Goal: Check status: Check status

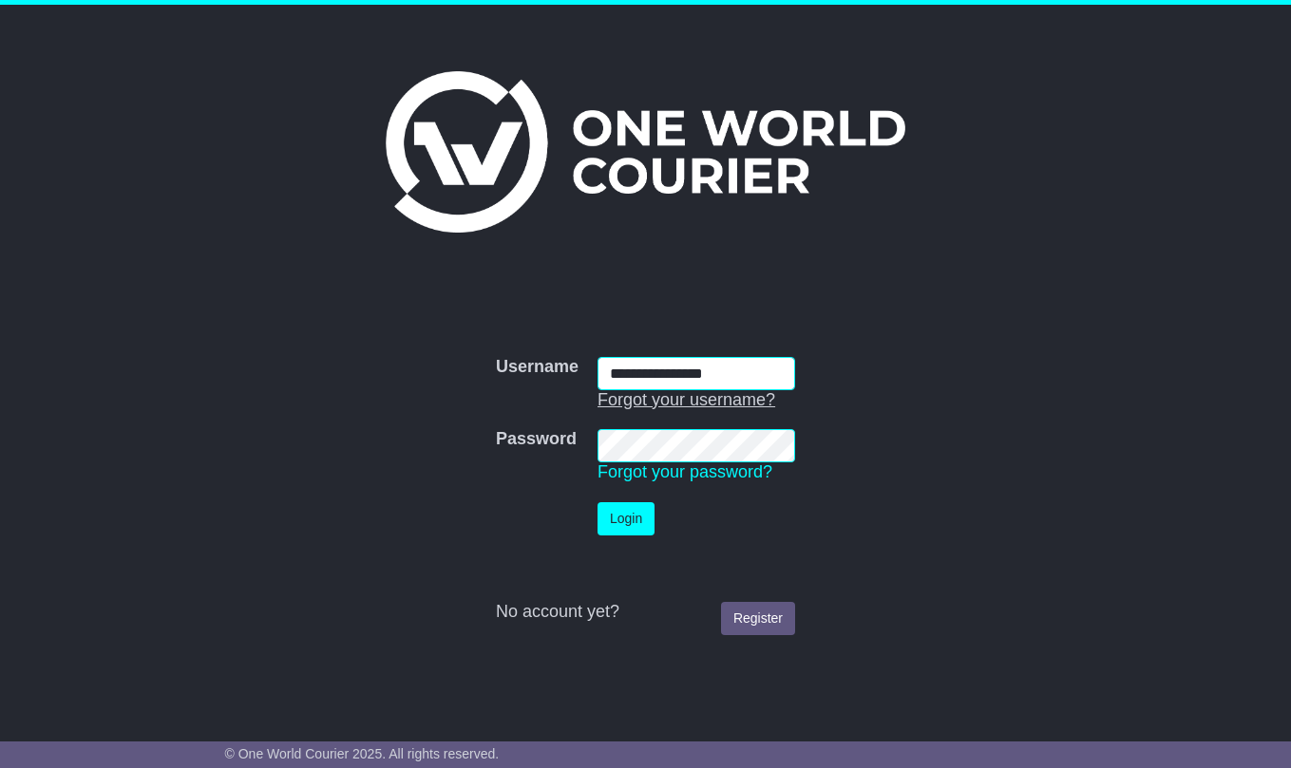
type input "**********"
click at [624, 521] on button "Login" at bounding box center [625, 518] width 57 height 33
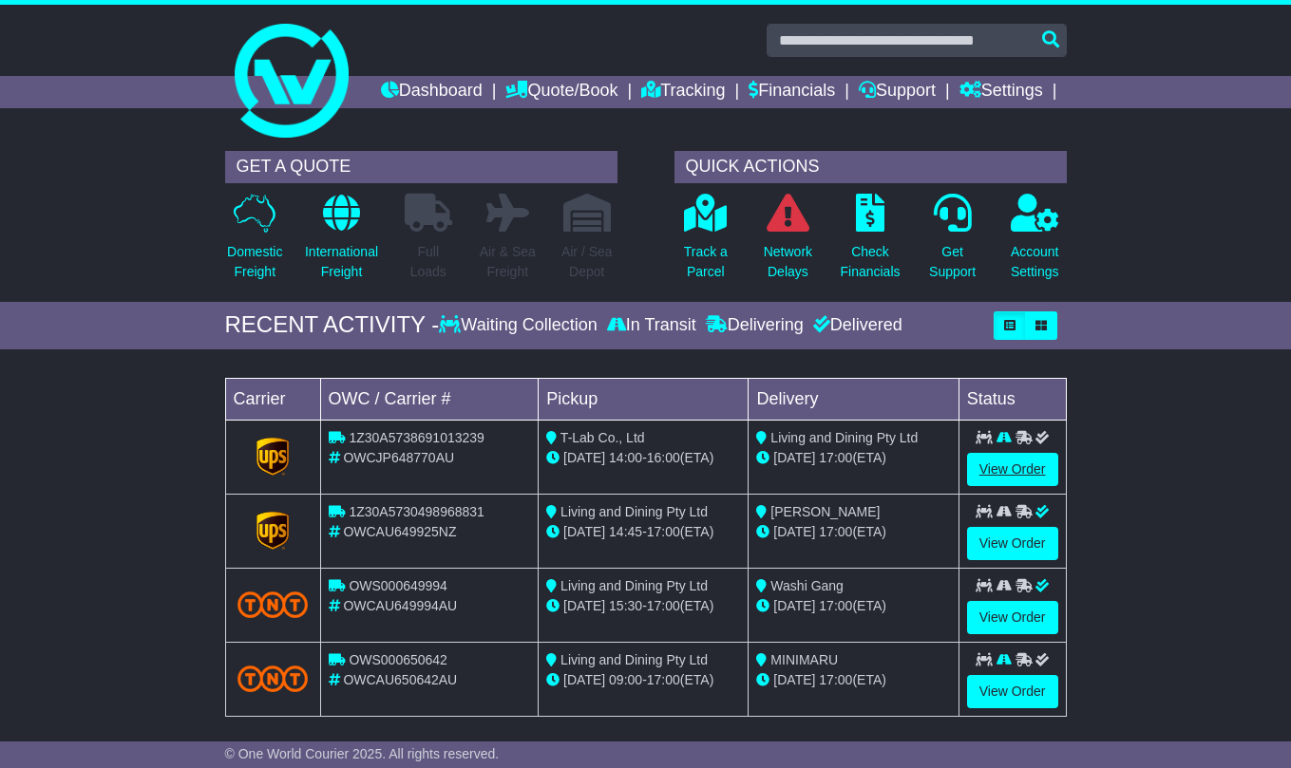
click at [1015, 486] on link "View Order" at bounding box center [1012, 469] width 91 height 33
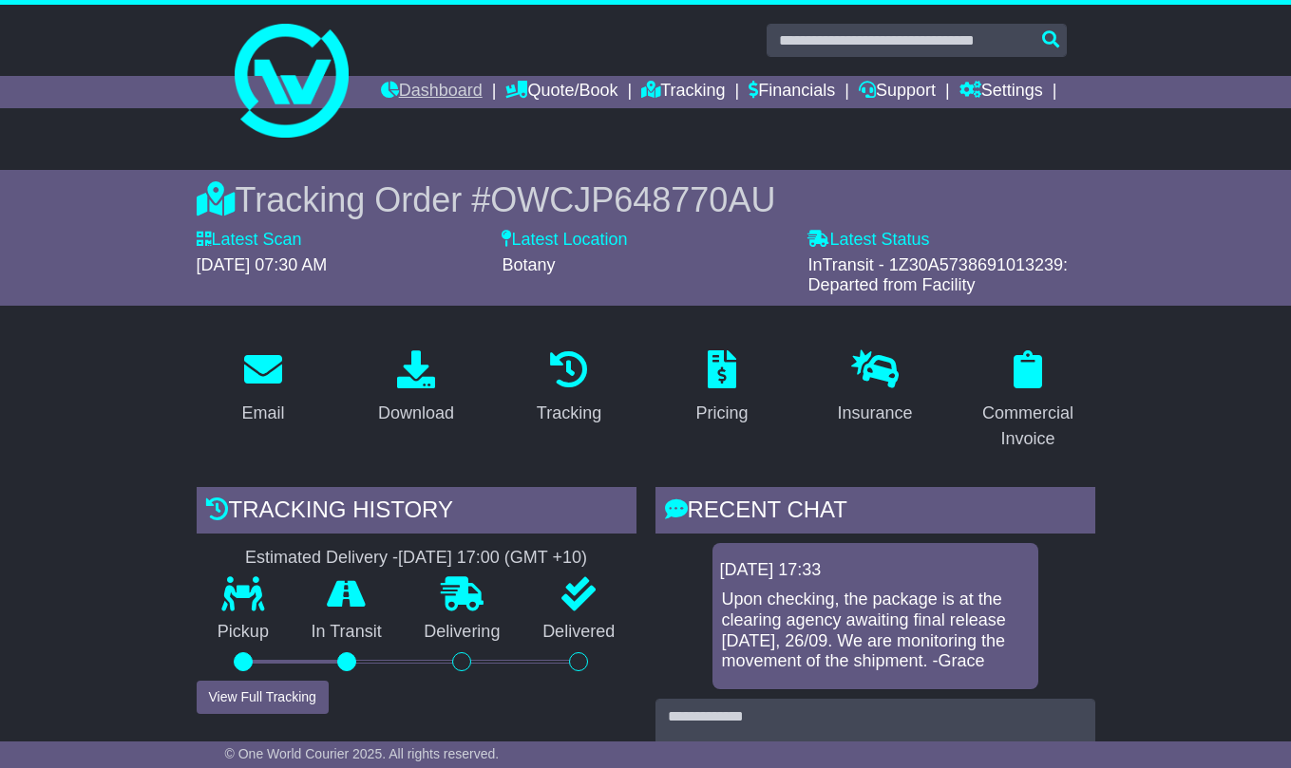
click at [482, 90] on link "Dashboard" at bounding box center [432, 92] width 102 height 32
